Goal: Information Seeking & Learning: Find specific page/section

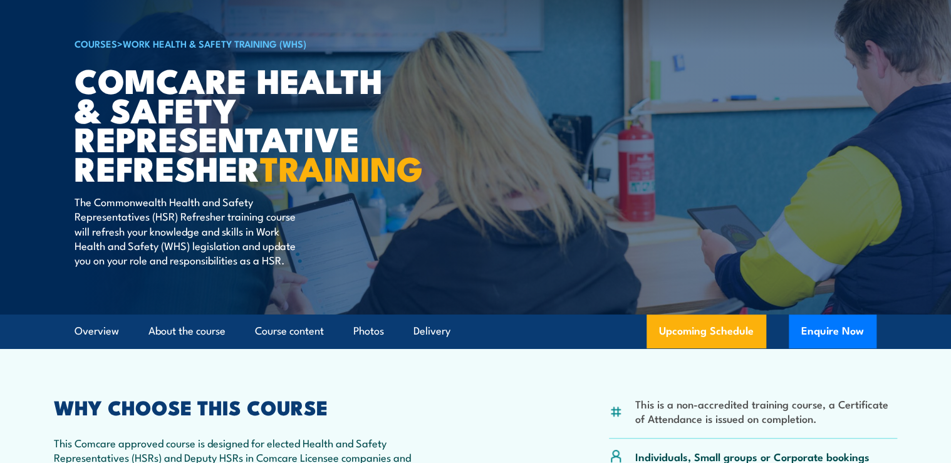
scroll to position [150, 0]
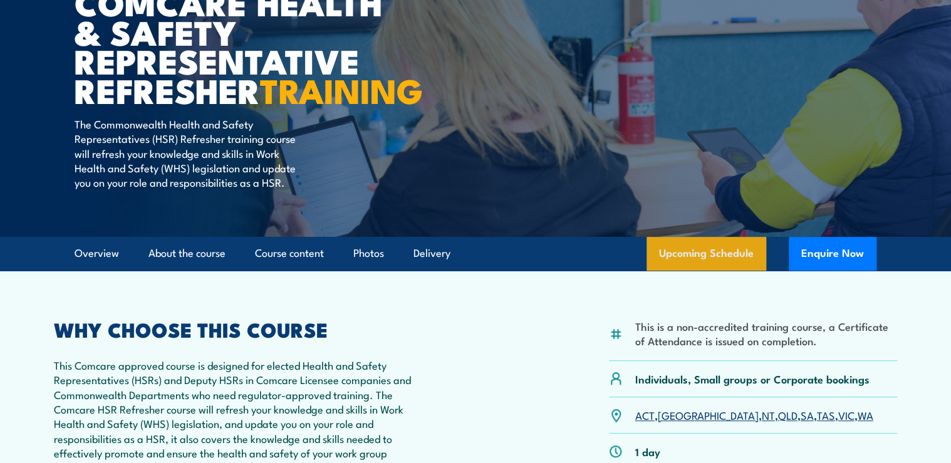
click at [735, 271] on link "Upcoming Schedule" at bounding box center [706, 254] width 120 height 34
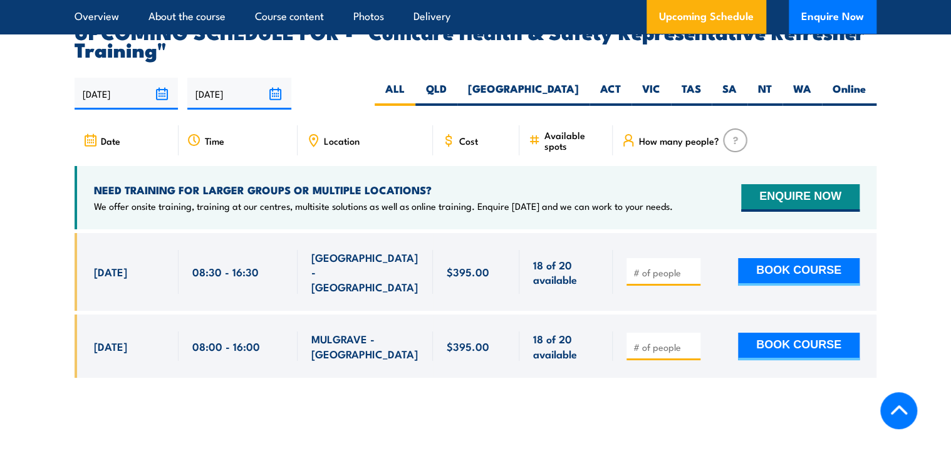
scroll to position [2140, 0]
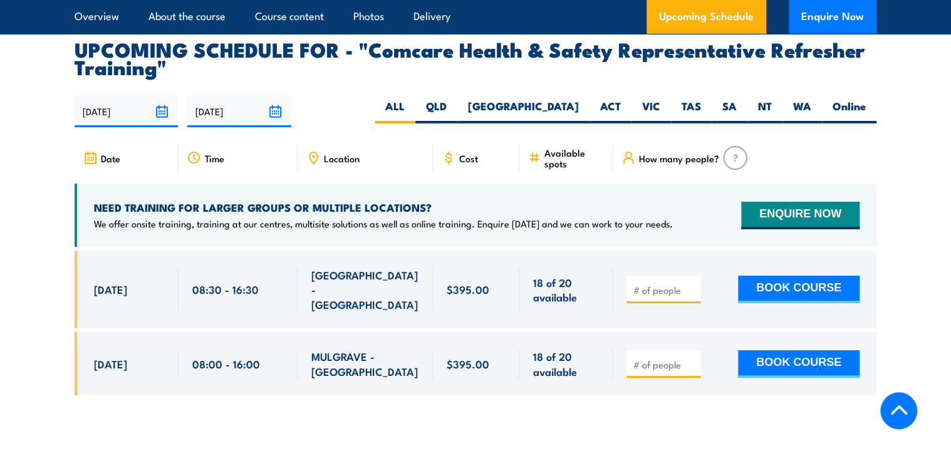
click at [329, 163] on span "Location" at bounding box center [342, 158] width 36 height 11
click at [375, 169] on div "Location" at bounding box center [365, 158] width 135 height 30
click at [330, 163] on span "Location" at bounding box center [342, 158] width 36 height 11
click at [655, 113] on label "VIC" at bounding box center [650, 111] width 39 height 24
click at [660, 107] on input "VIC" at bounding box center [664, 103] width 8 height 8
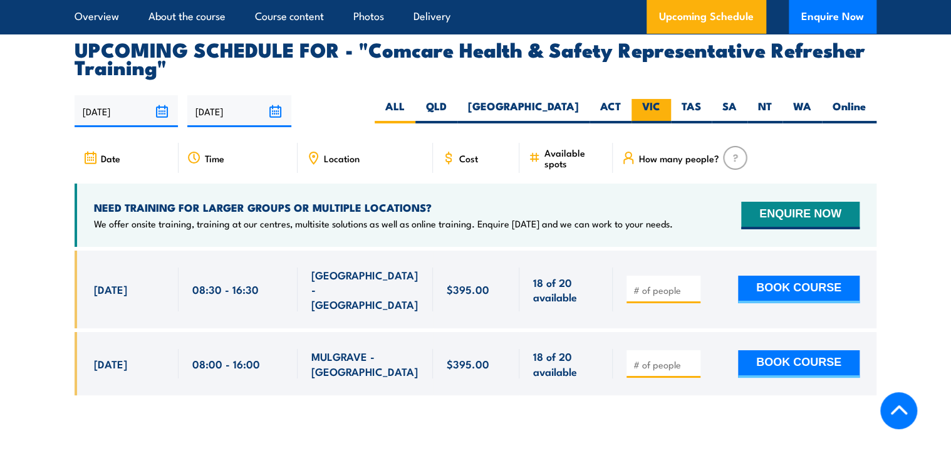
radio input "true"
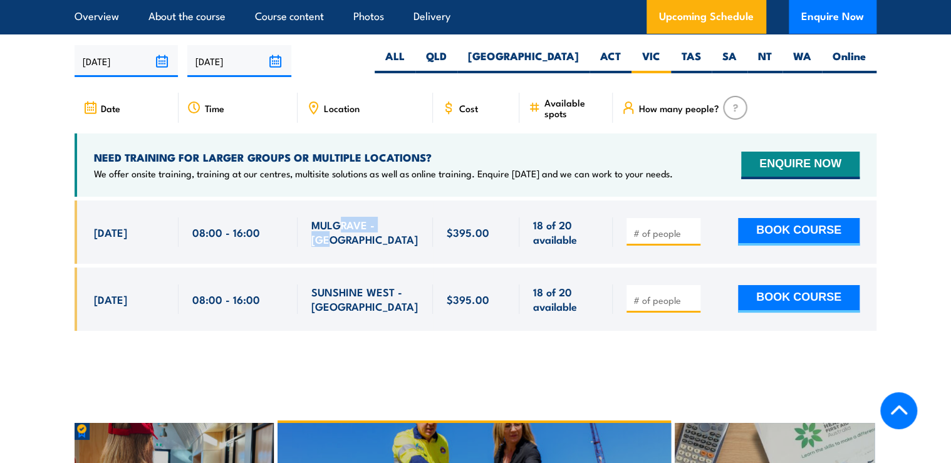
drag, startPoint x: 399, startPoint y: 251, endPoint x: 338, endPoint y: 249, distance: 60.8
click at [338, 247] on div "MULGRAVE - [GEOGRAPHIC_DATA]" at bounding box center [365, 231] width 108 height 29
click at [342, 350] on div at bounding box center [476, 274] width 802 height 149
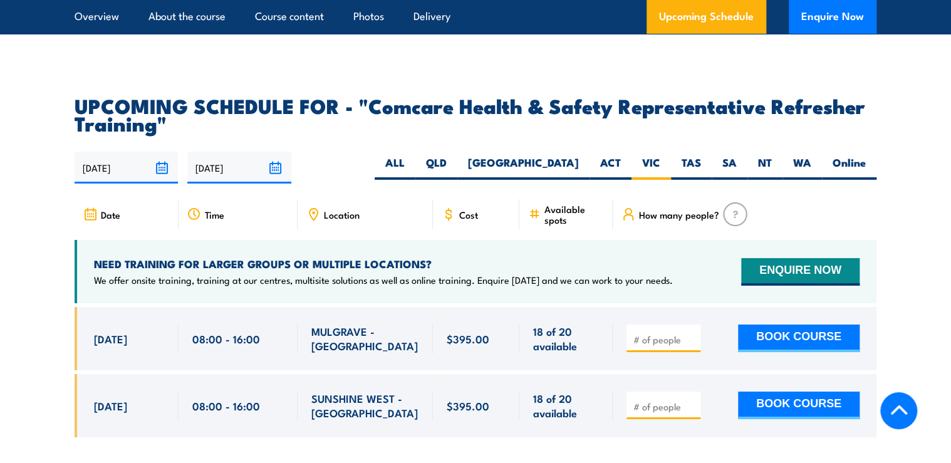
scroll to position [2179, 0]
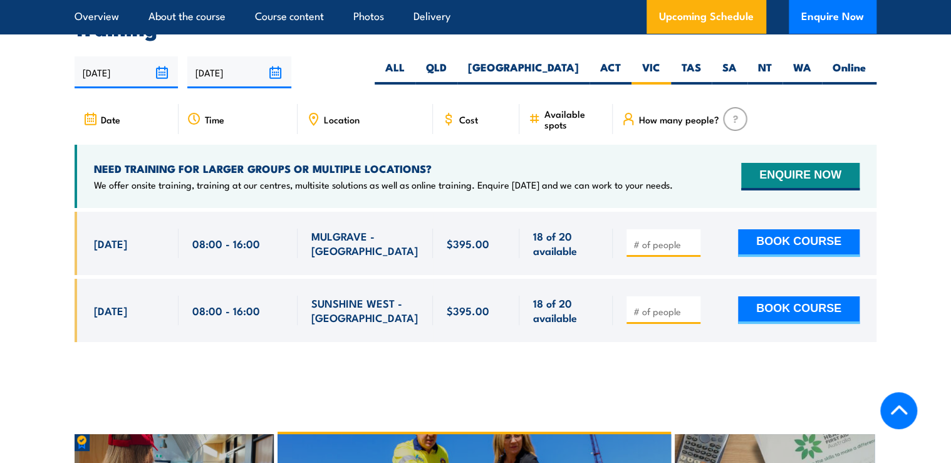
drag, startPoint x: 91, startPoint y: 249, endPoint x: 598, endPoint y: 256, distance: 506.8
click at [598, 256] on div "11 Sep, 2025, 08:00 - 08:00" at bounding box center [476, 243] width 802 height 63
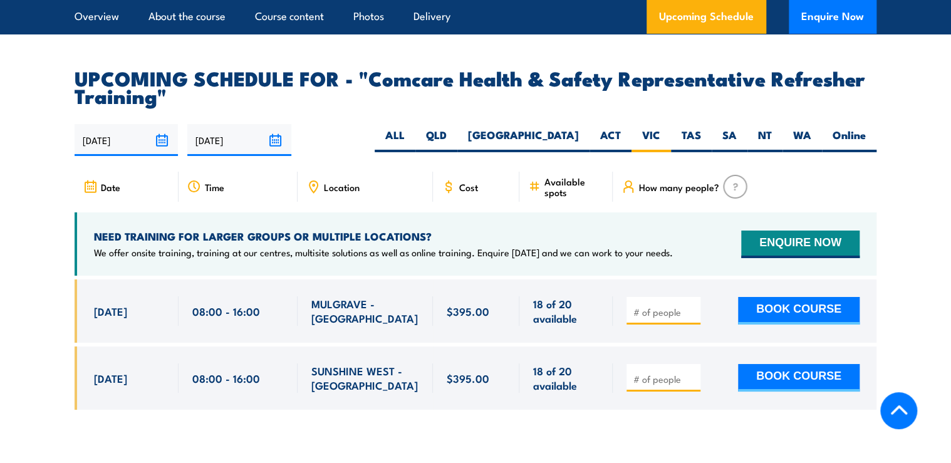
scroll to position [2129, 0]
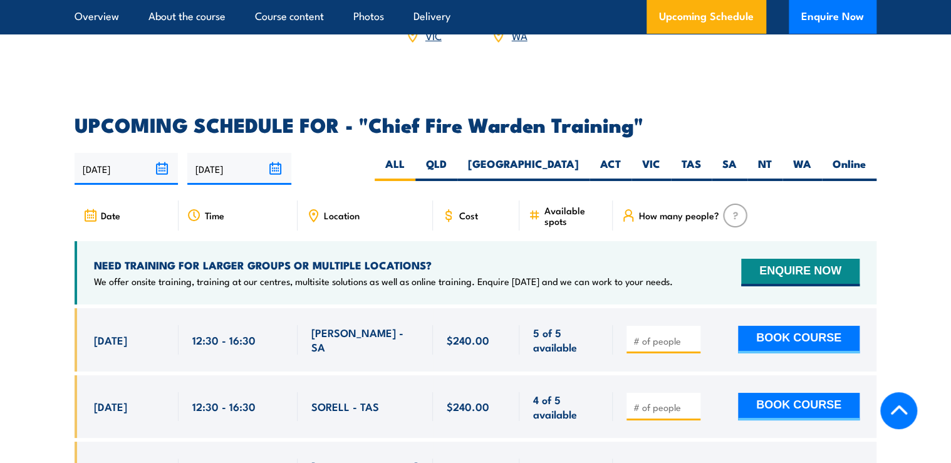
scroll to position [2205, 0]
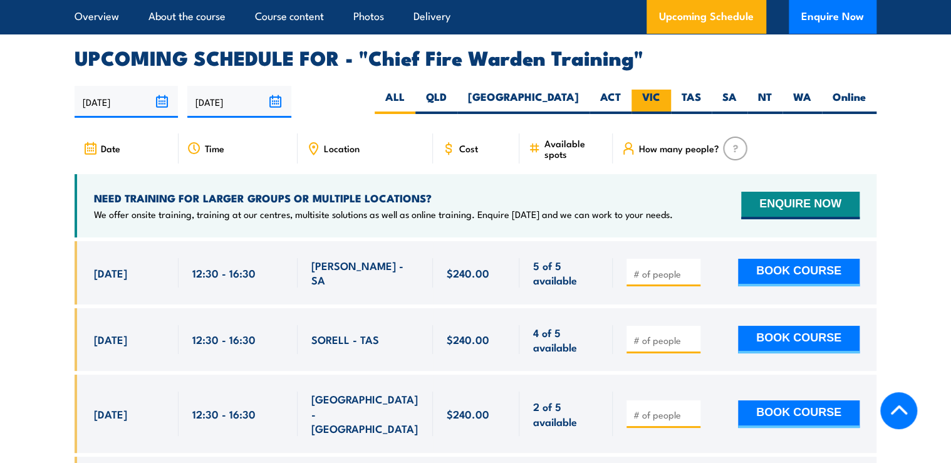
click at [639, 90] on label "VIC" at bounding box center [650, 102] width 39 height 24
click at [660, 90] on input "VIC" at bounding box center [664, 94] width 8 height 8
radio input "true"
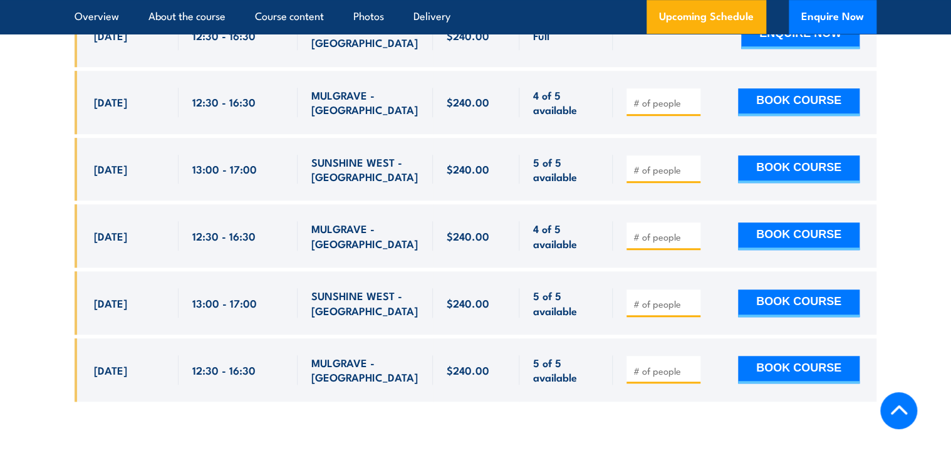
scroll to position [2785, 0]
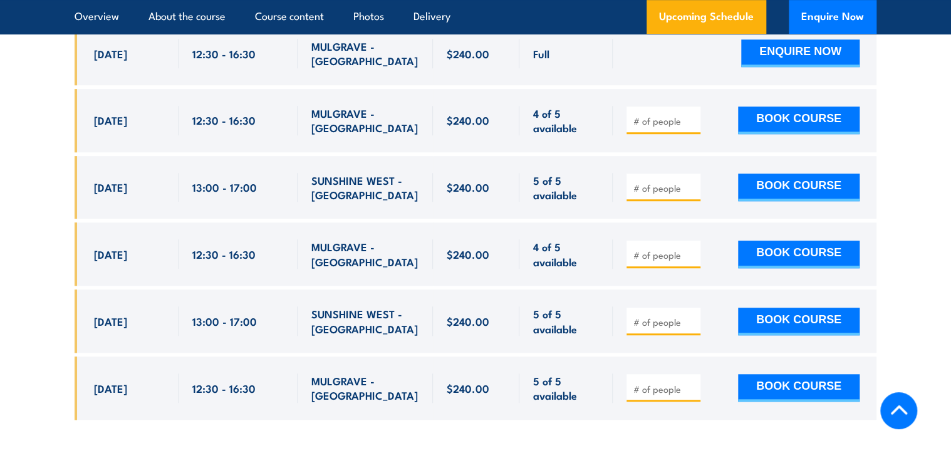
scroll to position [2735, 0]
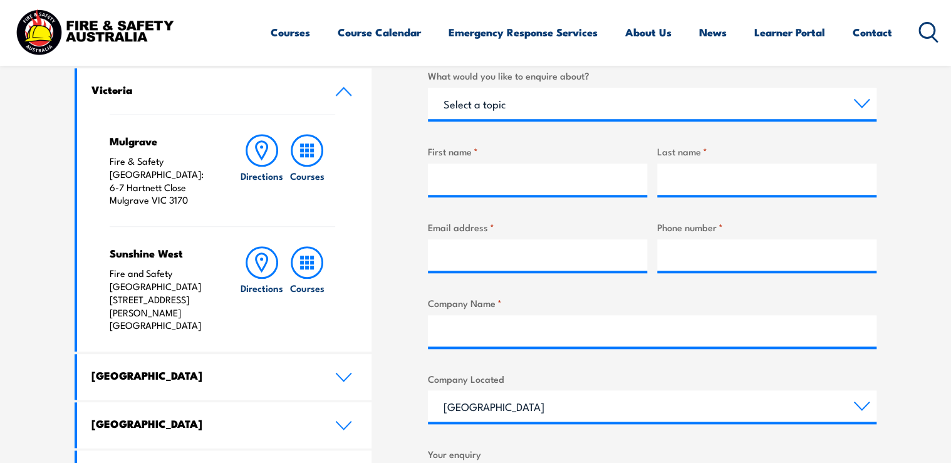
scroll to position [430, 0]
drag, startPoint x: 190, startPoint y: 189, endPoint x: 105, endPoint y: 176, distance: 86.2
click at [105, 176] on div "Mulgrave Fire & Safety [GEOGRAPHIC_DATA]: [STREET_ADDRESS][PERSON_NAME] Directi…" at bounding box center [224, 233] width 294 height 237
copy p "[STREET_ADDRESS][PERSON_NAME]"
